Goal: Information Seeking & Learning: Learn about a topic

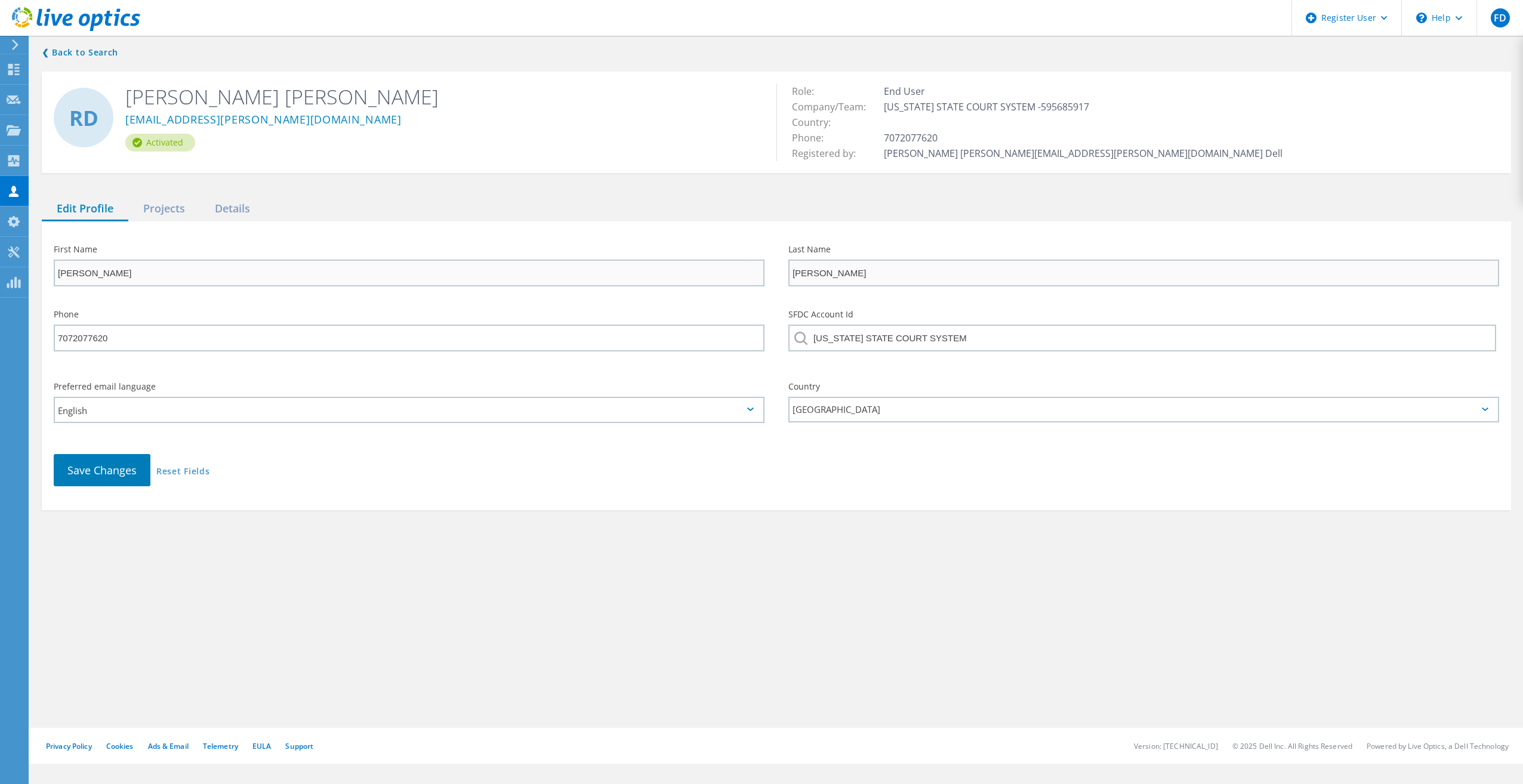
click at [162, 223] on div "First Name Ronald Last Name Dela Torre Phone 7072077620 SFDC Account Id CALIFOR…" at bounding box center [776, 366] width 1470 height 289
click at [168, 209] on div "Projects" at bounding box center [164, 209] width 71 height 24
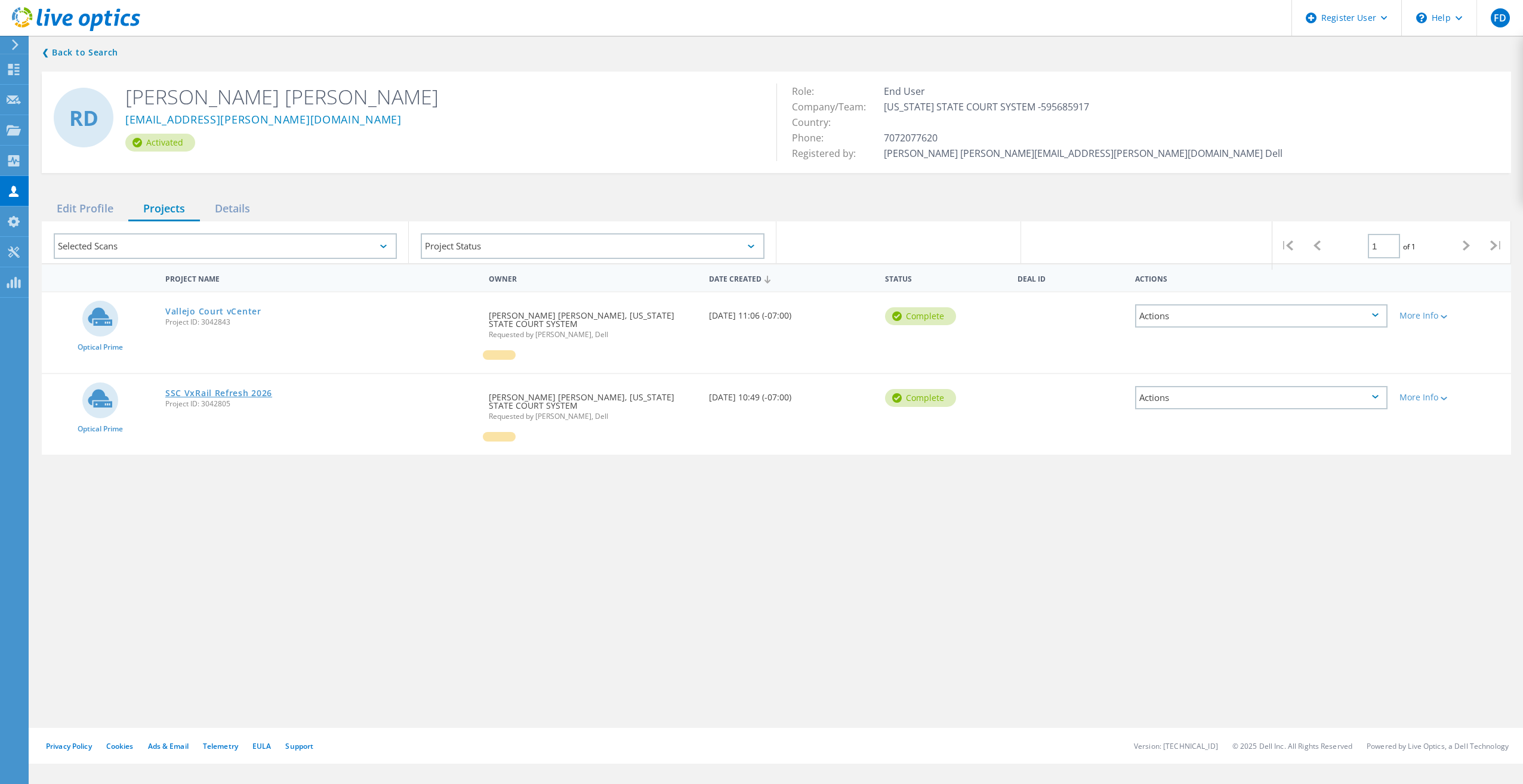
click at [225, 393] on link "SSC VxRail Refresh 2026" at bounding box center [219, 393] width 107 height 8
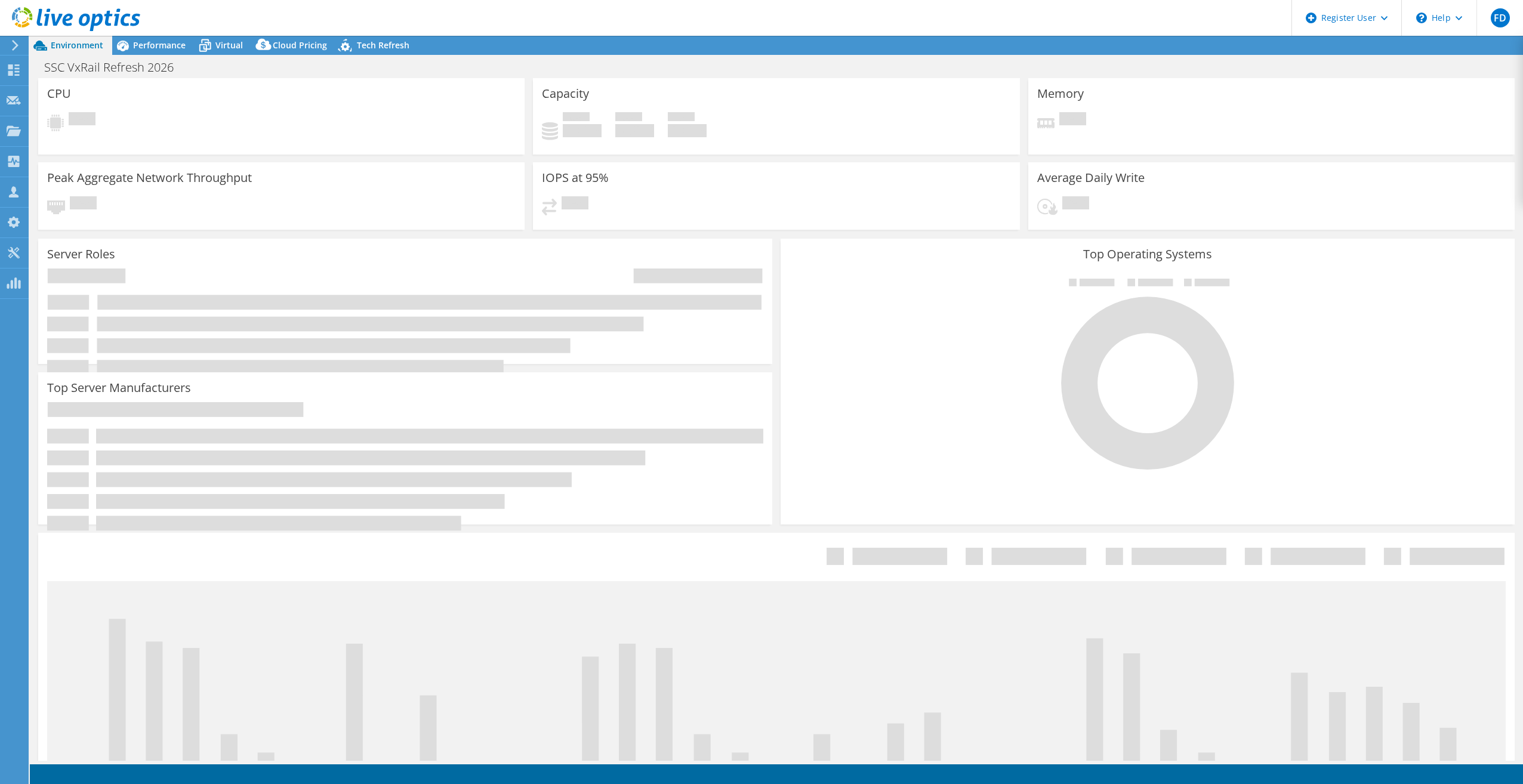
select select "USD"
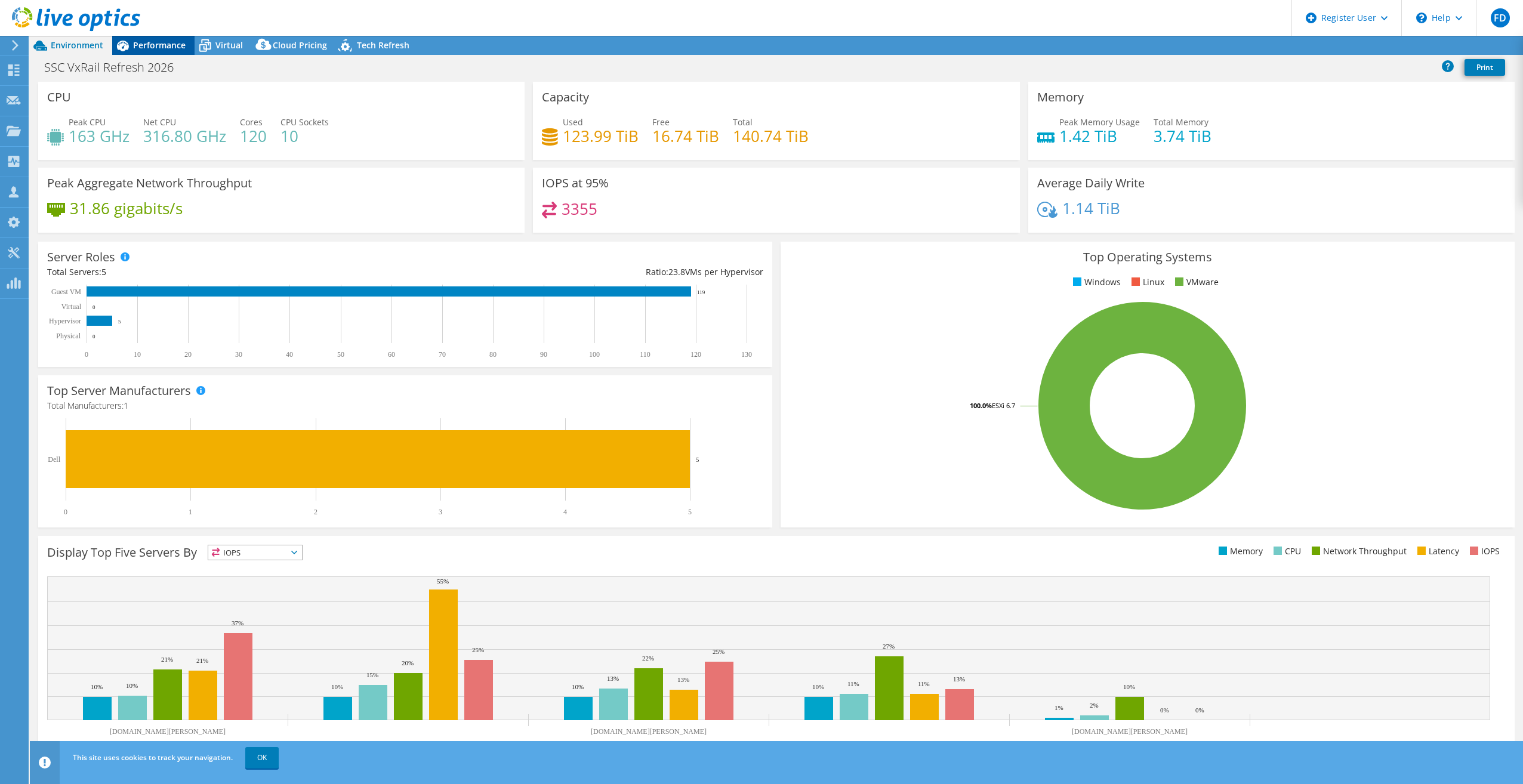
click at [172, 42] on span "Performance" at bounding box center [159, 45] width 53 height 11
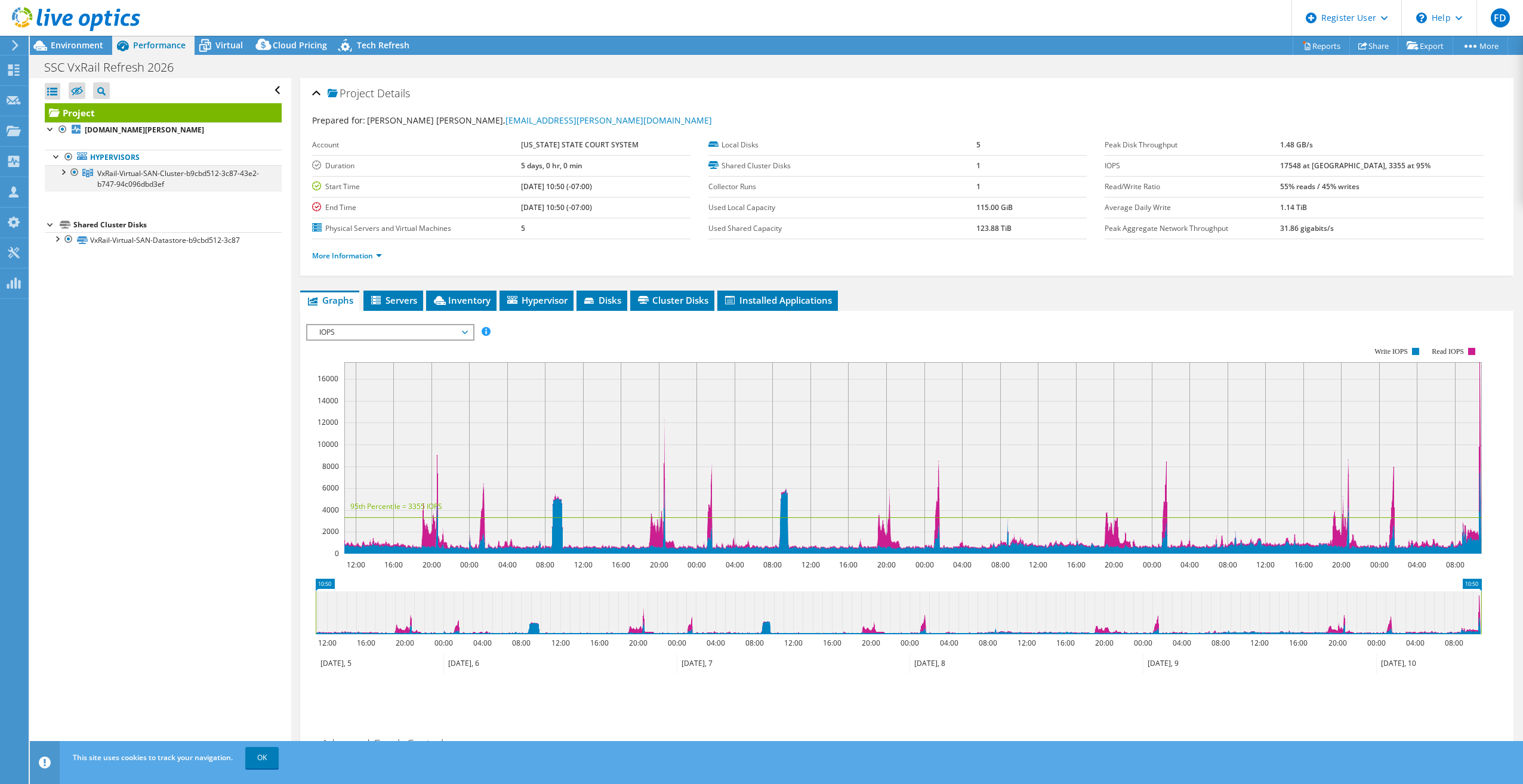
click at [63, 172] on div at bounding box center [62, 171] width 12 height 12
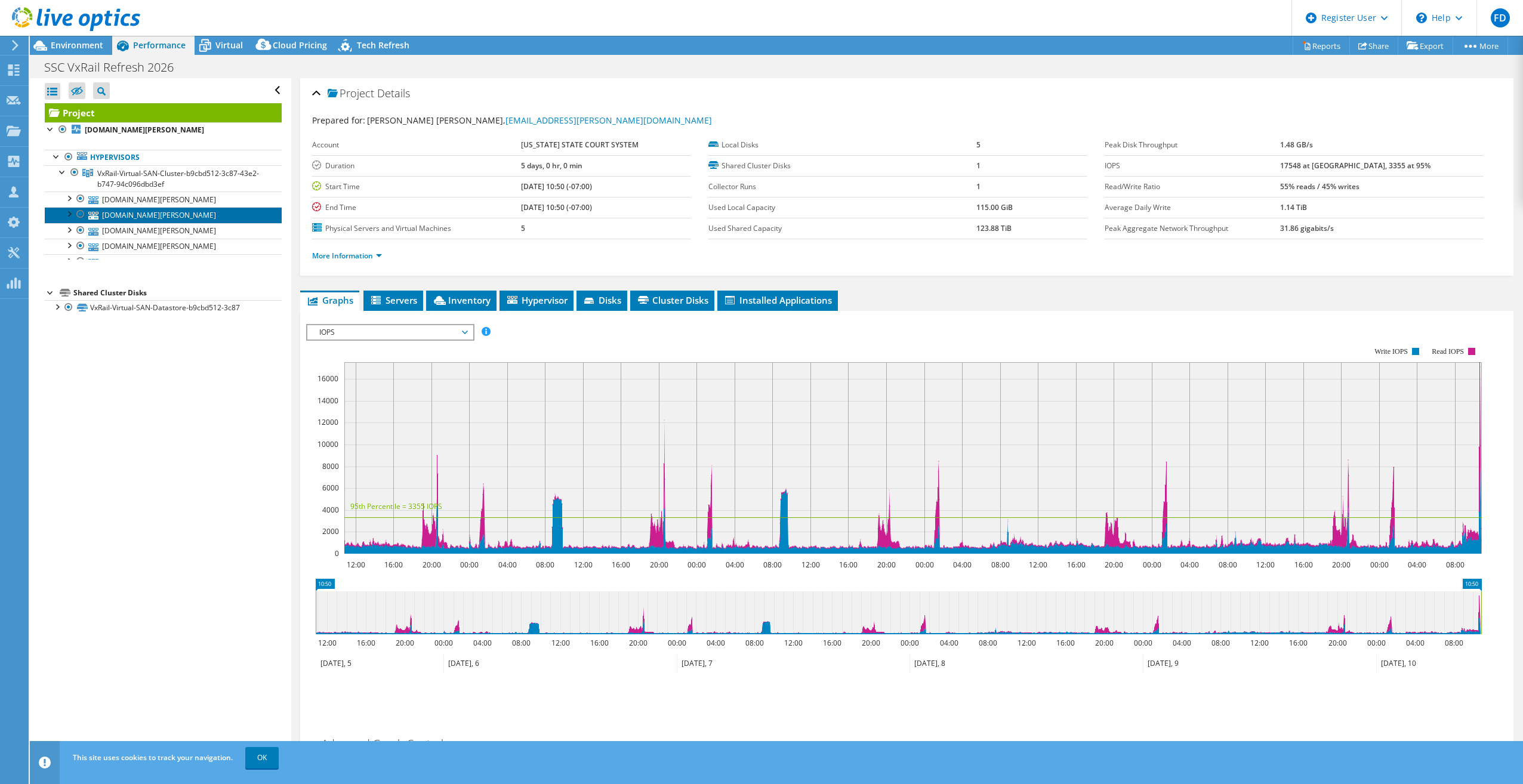
click at [142, 207] on link "[DOMAIN_NAME][PERSON_NAME]" at bounding box center [163, 214] width 237 height 15
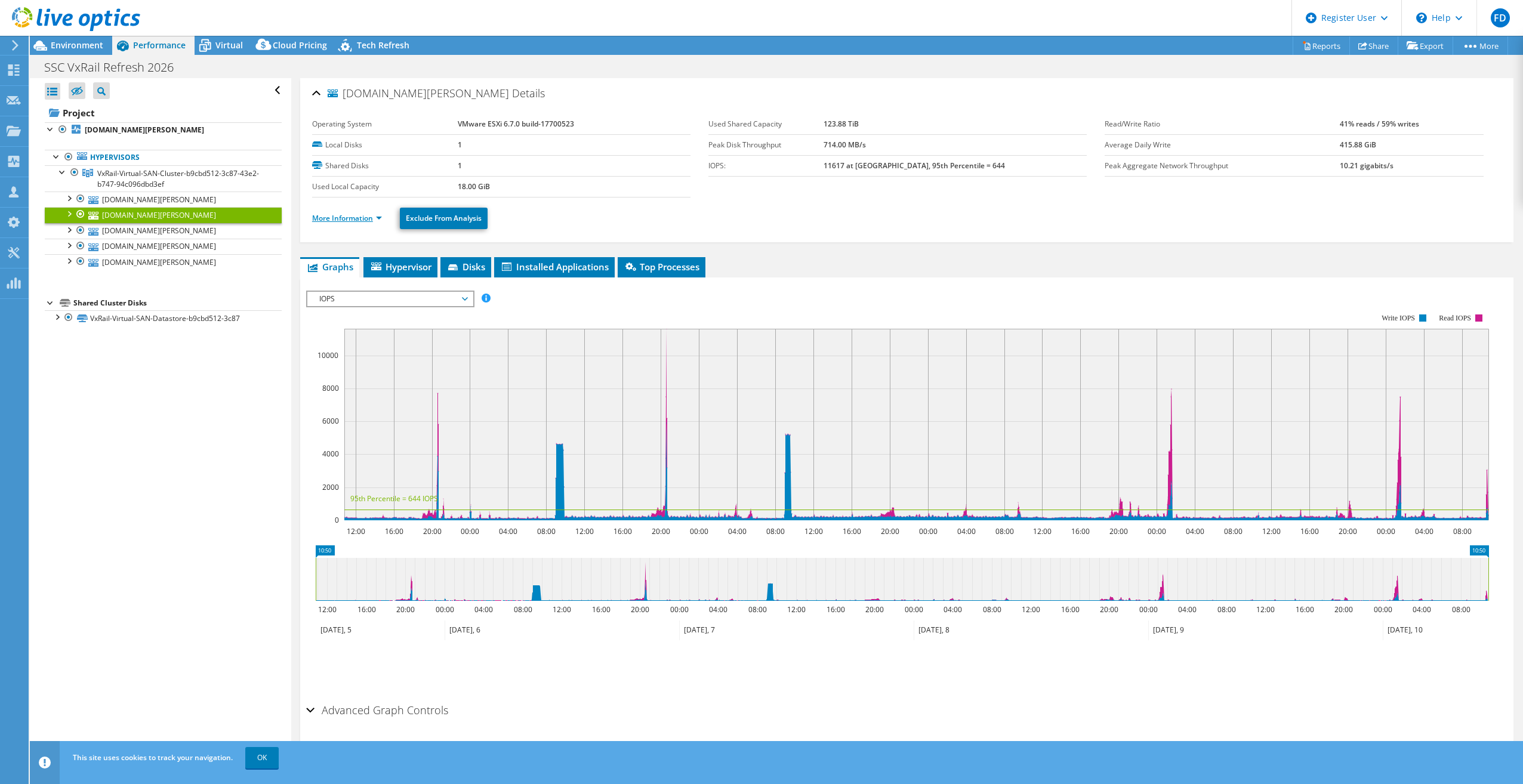
click at [362, 218] on link "More Information" at bounding box center [347, 218] width 70 height 10
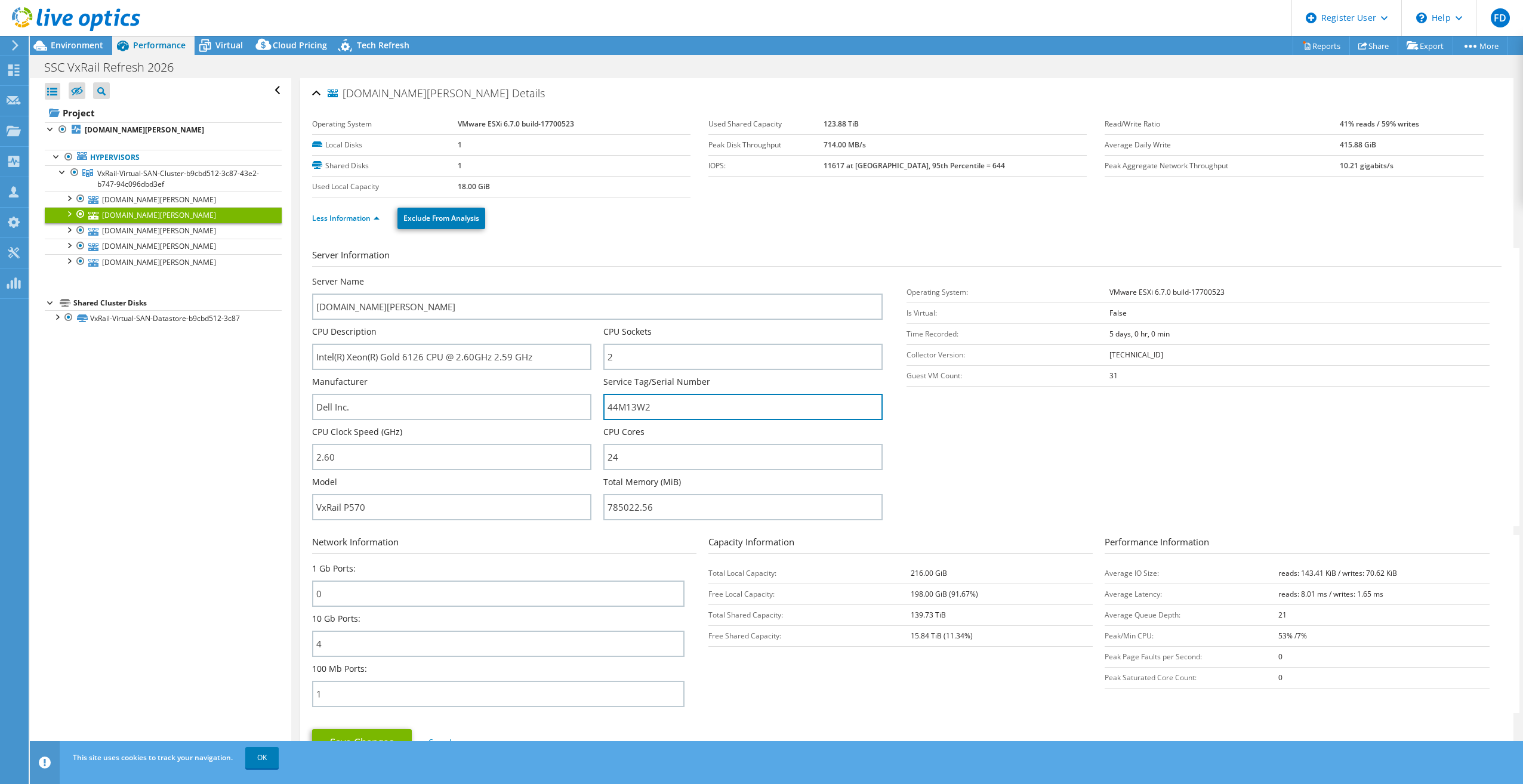
drag, startPoint x: 752, startPoint y: 409, endPoint x: 370, endPoint y: 369, distance: 384.1
click at [374, 276] on div "Server Name [DOMAIN_NAME][PERSON_NAME] CPU Description Intel(R) Xeon(R) Gold 61…" at bounding box center [603, 276] width 582 height 0
click at [97, 53] on div "Environment" at bounding box center [71, 45] width 82 height 19
